Goal: Transaction & Acquisition: Purchase product/service

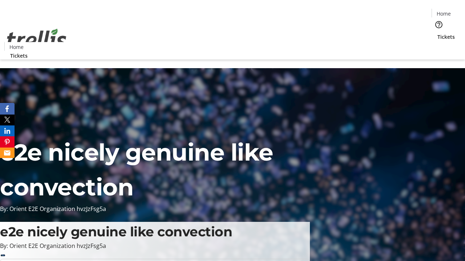
click at [437, 33] on span "Tickets" at bounding box center [445, 37] width 17 height 8
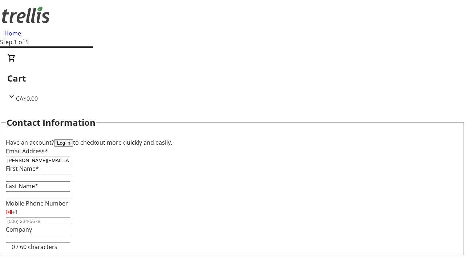
type input "[PERSON_NAME][EMAIL_ADDRESS][PERSON_NAME][DOMAIN_NAME]"
type input "[PERSON_NAME]"
